Goal: Check status: Check status

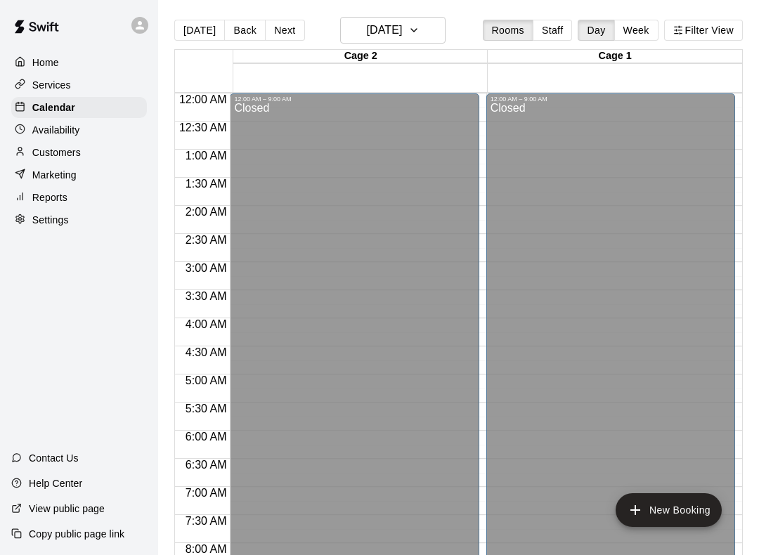
scroll to position [816, 0]
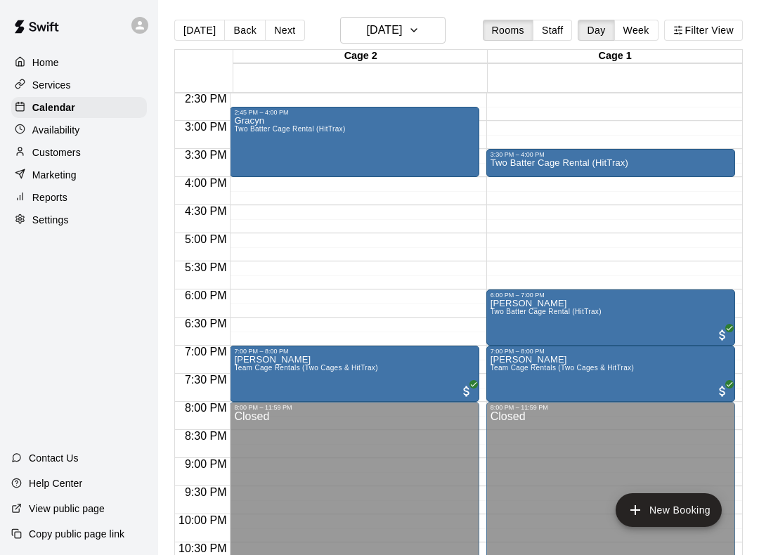
click at [402, 28] on h6 "[DATE]" at bounding box center [384, 30] width 36 height 20
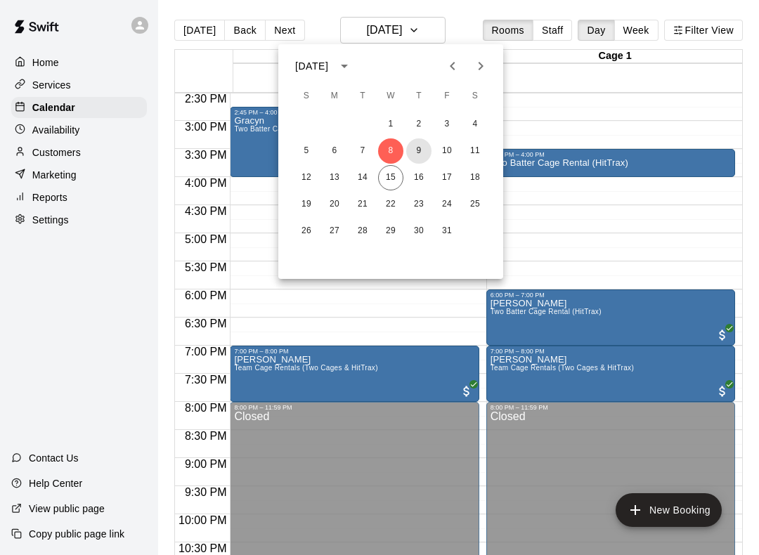
click at [415, 141] on button "9" at bounding box center [418, 150] width 25 height 25
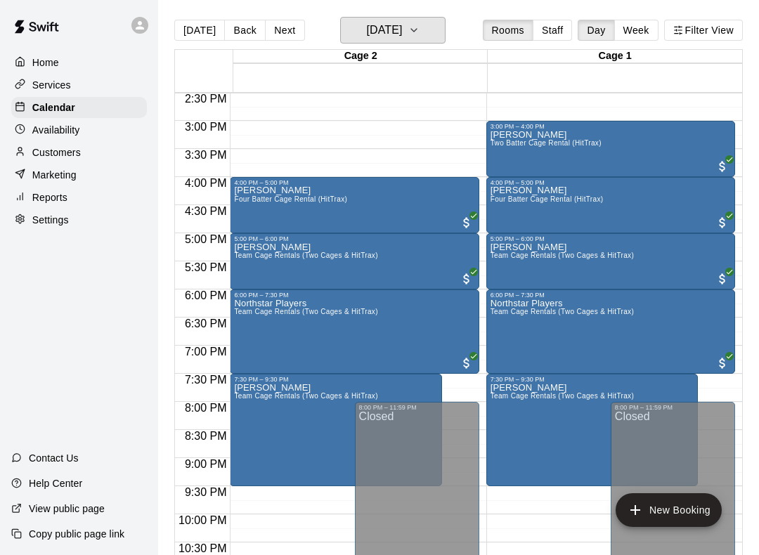
click at [446, 28] on button "[DATE]" at bounding box center [392, 30] width 105 height 27
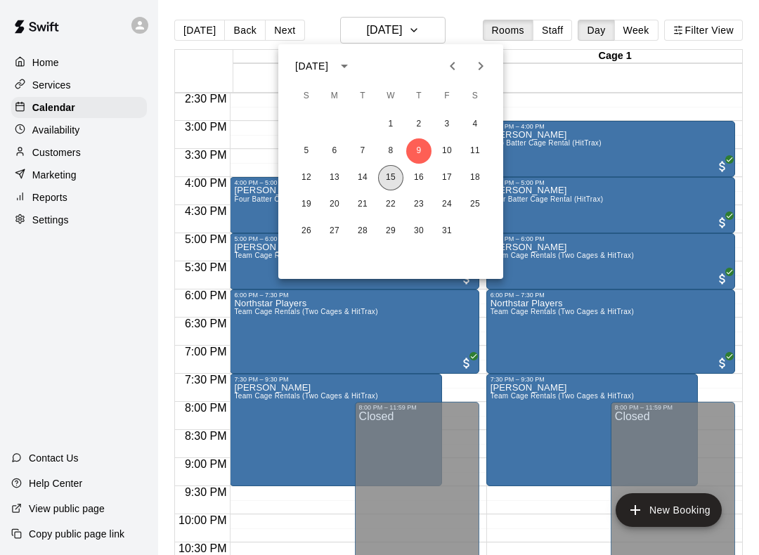
click at [390, 168] on button "15" at bounding box center [390, 177] width 25 height 25
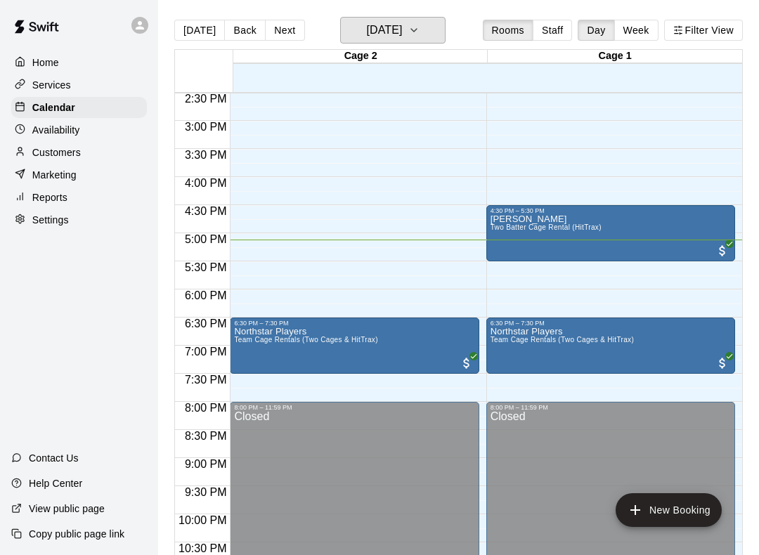
click at [402, 25] on h6 "[DATE]" at bounding box center [384, 30] width 36 height 20
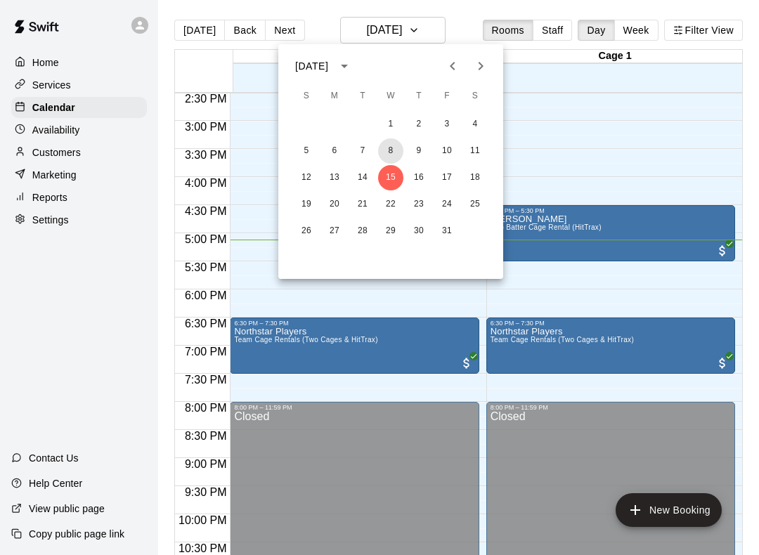
click at [391, 153] on button "8" at bounding box center [390, 150] width 25 height 25
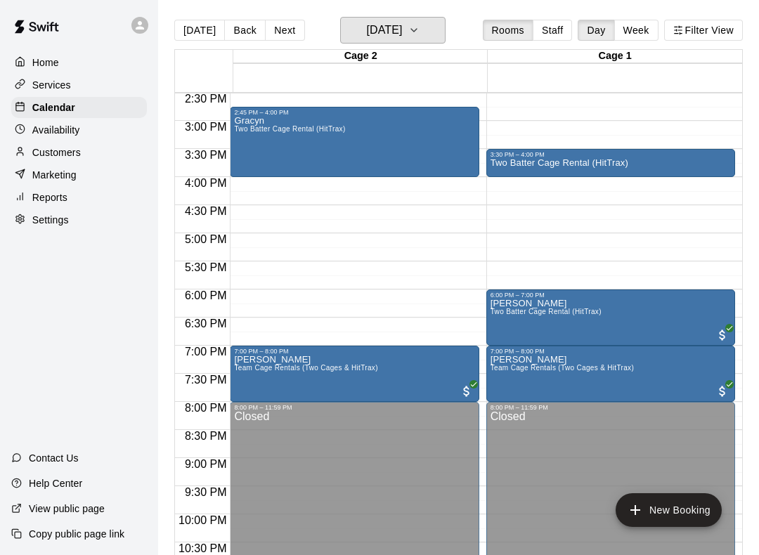
click at [402, 35] on h6 "[DATE]" at bounding box center [384, 30] width 36 height 20
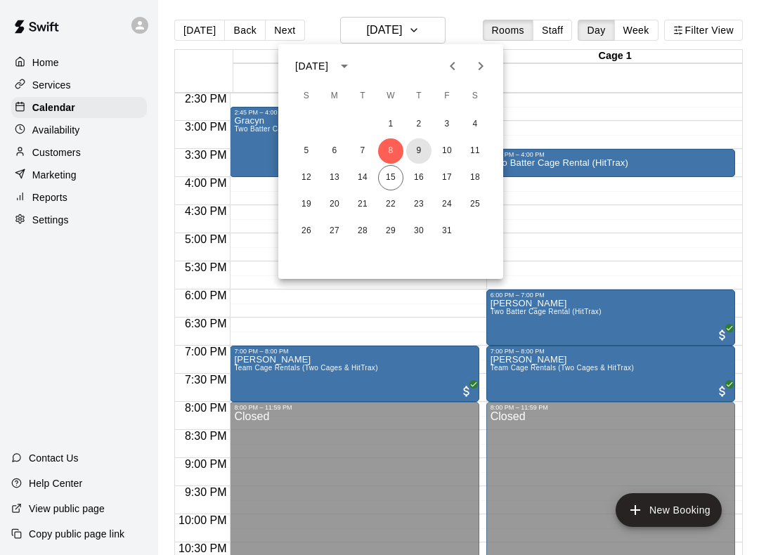
click at [421, 148] on button "9" at bounding box center [418, 150] width 25 height 25
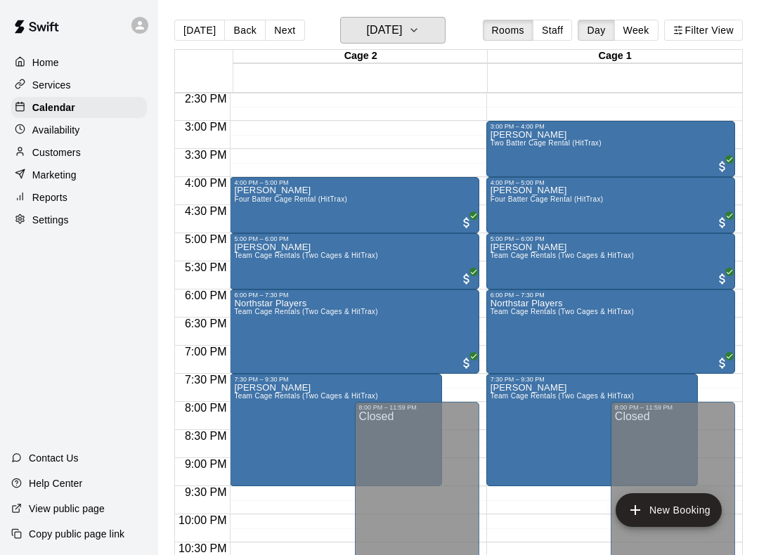
click at [402, 32] on h6 "[DATE]" at bounding box center [384, 30] width 36 height 20
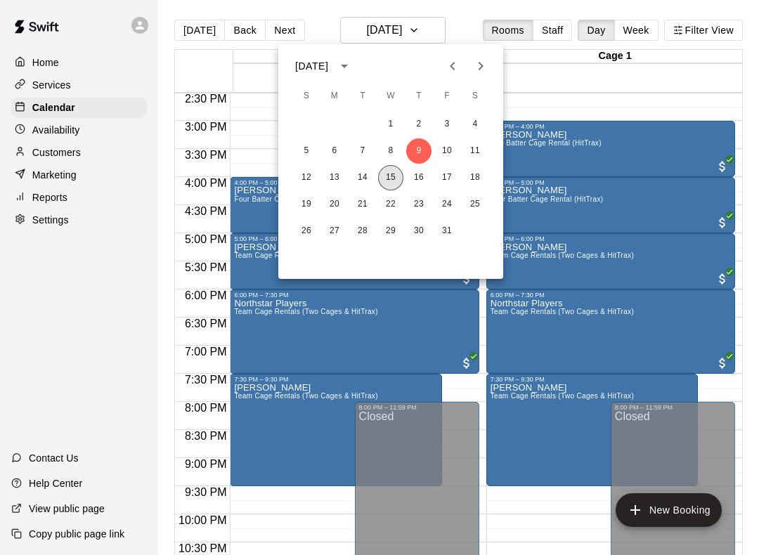
click at [384, 176] on button "15" at bounding box center [390, 177] width 25 height 25
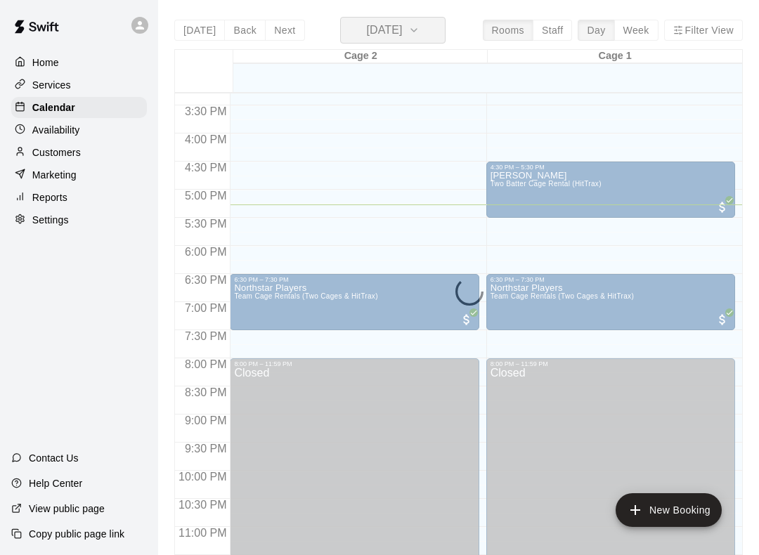
scroll to position [858, 0]
